Goal: Navigation & Orientation: Find specific page/section

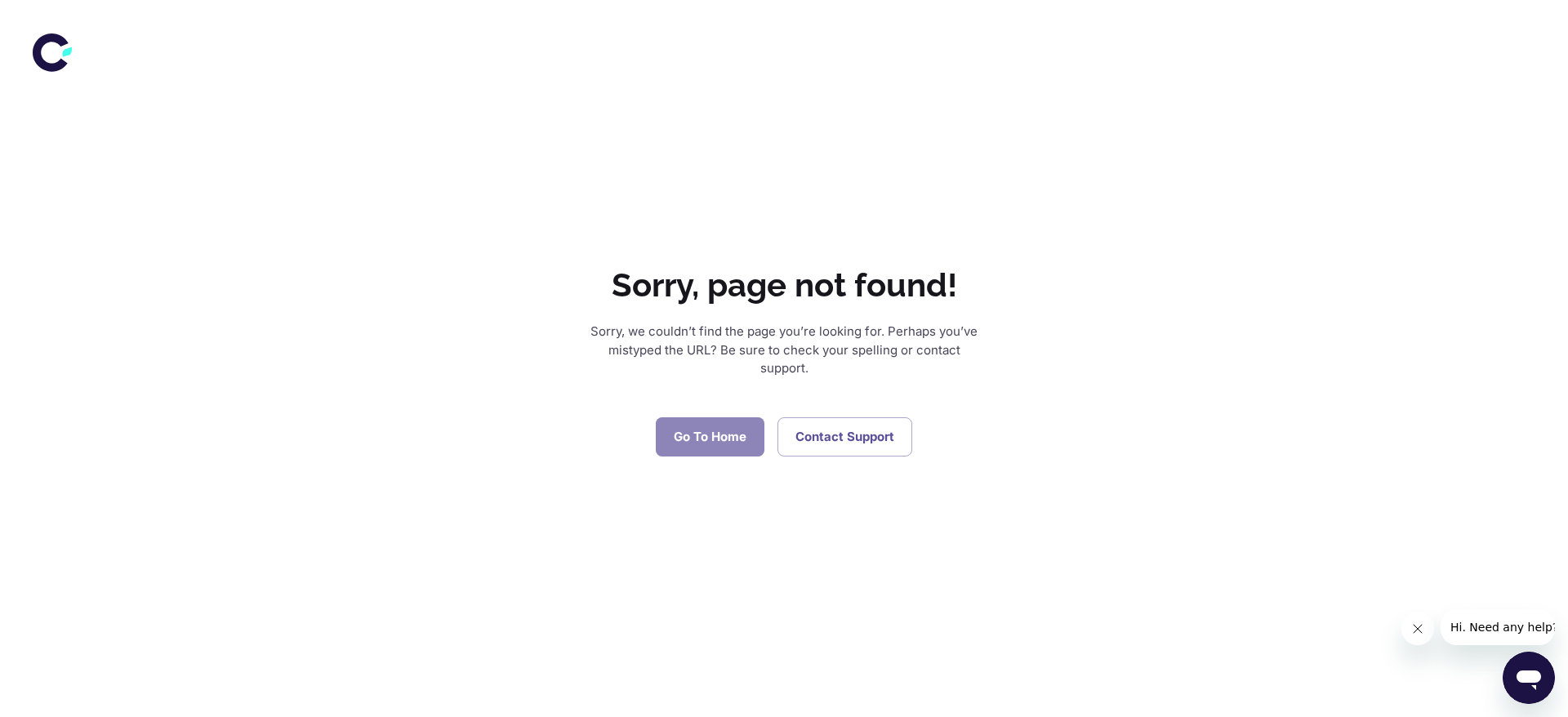
click at [697, 440] on link "Go To Home" at bounding box center [710, 436] width 109 height 39
